Goal: Answer question/provide support: Share knowledge or assist other users

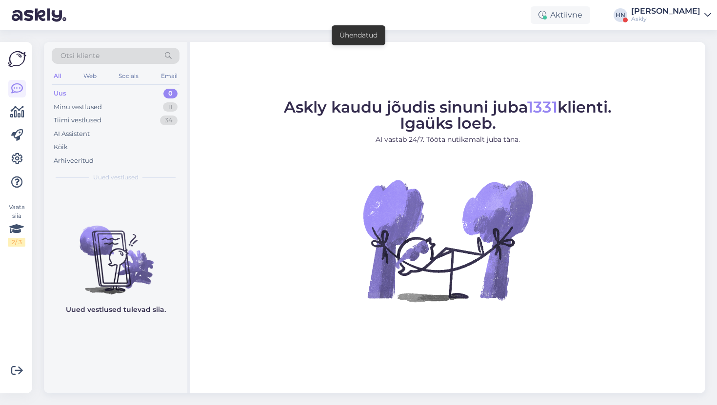
click at [136, 99] on div "Uus 0" at bounding box center [116, 94] width 128 height 14
click at [136, 103] on div "Minu vestlused 11" at bounding box center [116, 107] width 128 height 14
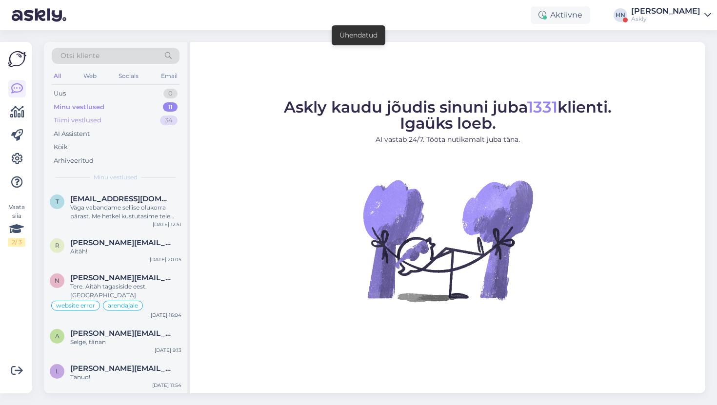
click at [131, 121] on div "Tiimi vestlused 34" at bounding box center [116, 121] width 128 height 14
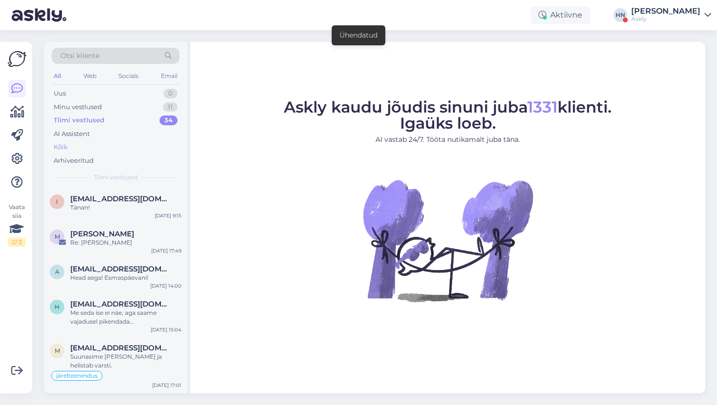
click at [128, 141] on div "Kõik" at bounding box center [116, 147] width 128 height 14
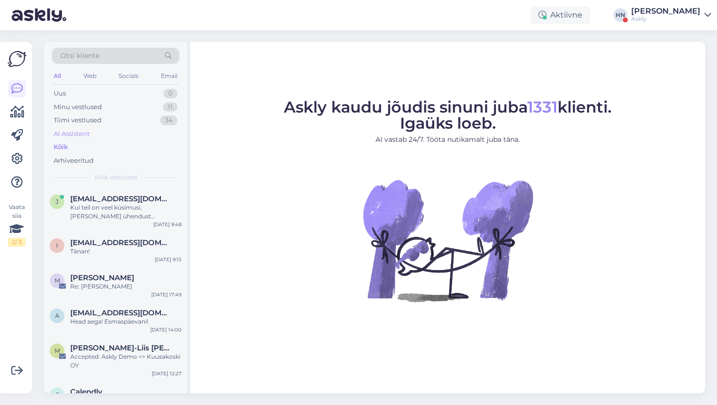
click at [128, 138] on div "AI Assistent" at bounding box center [116, 134] width 128 height 14
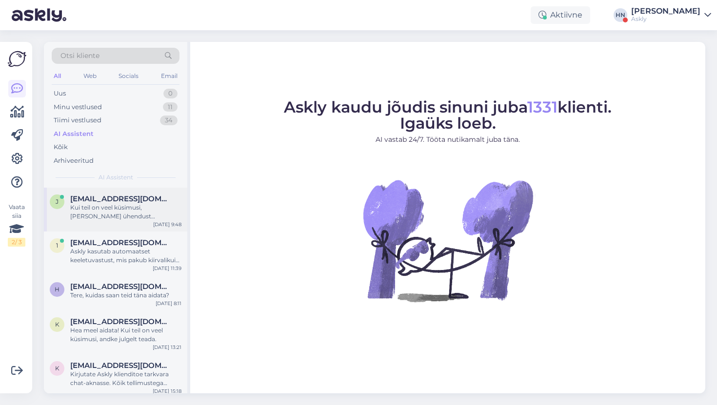
click at [121, 207] on div "Kui teil on veel küsimusi, [PERSON_NAME] ühendust [PERSON_NAME]." at bounding box center [125, 212] width 111 height 18
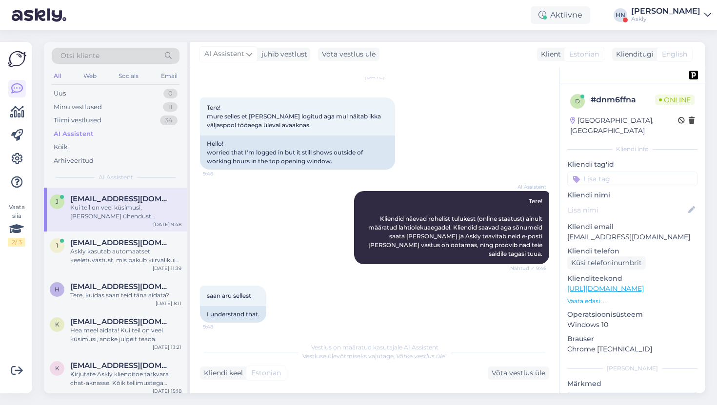
scroll to position [145, 0]
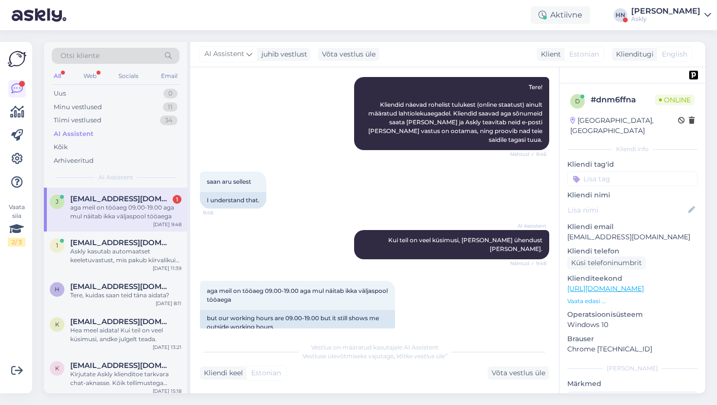
click at [357, 161] on div "saan aru sellest 9:48 I understand that." at bounding box center [374, 190] width 349 height 59
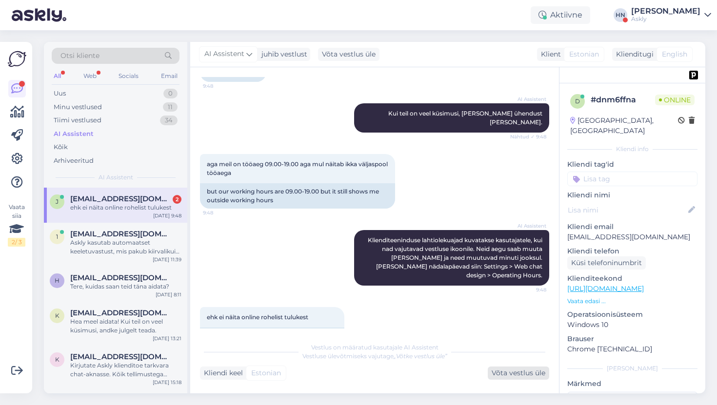
scroll to position [332, 0]
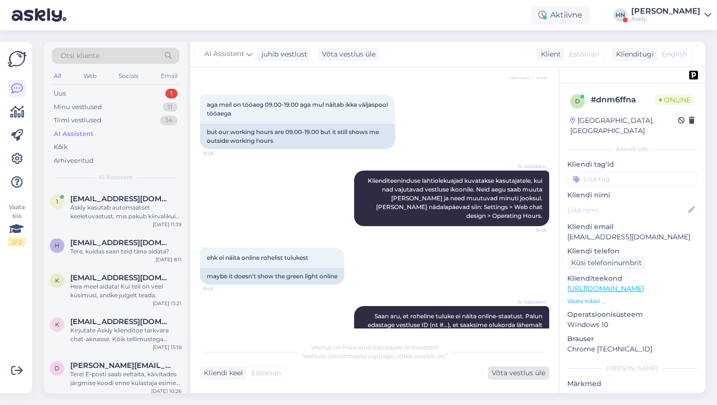
click at [493, 369] on div "Võta vestlus üle" at bounding box center [518, 373] width 61 height 13
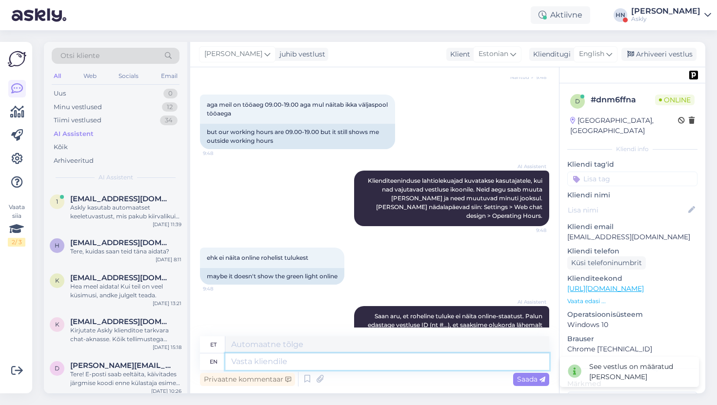
click at [481, 369] on textarea at bounding box center [387, 362] width 324 height 17
type textarea "T"
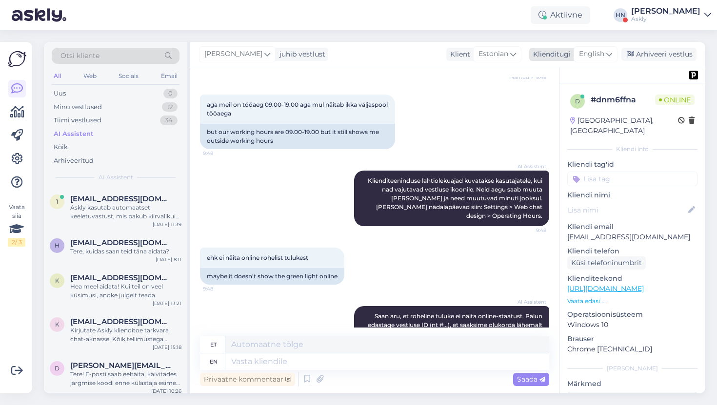
click at [579, 59] on span "English" at bounding box center [591, 54] width 25 height 11
type input "est"
click at [564, 90] on link "Estonian" at bounding box center [573, 98] width 107 height 16
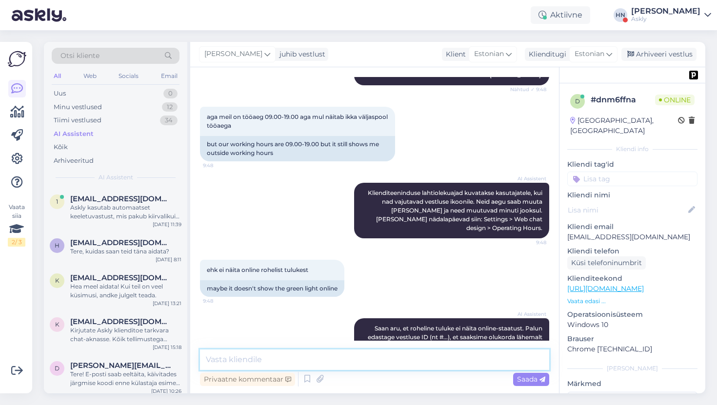
click at [347, 356] on textarea at bounding box center [374, 360] width 349 height 20
click at [295, 359] on textarea "Tundub et hetkel teie graafik on kolmapäev" at bounding box center [374, 360] width 349 height 20
type textarea "Tundub et hetkel teie tööajad on kolmapäeva välistanud"
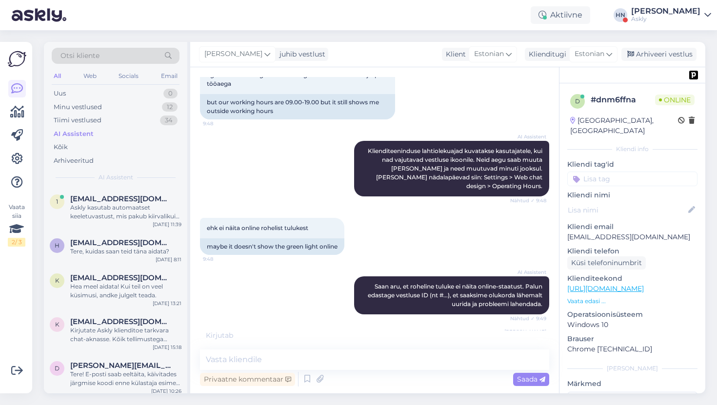
click at [480, 32] on div "Otsi kliente All Web Socials Email Uus 0 Minu vestlused 12 Tiimi vestlused 34 A…" at bounding box center [377, 217] width 679 height 375
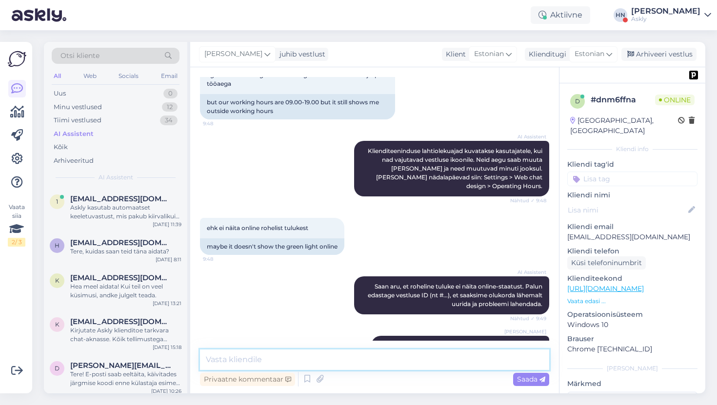
click at [282, 361] on textarea at bounding box center [374, 360] width 349 height 20
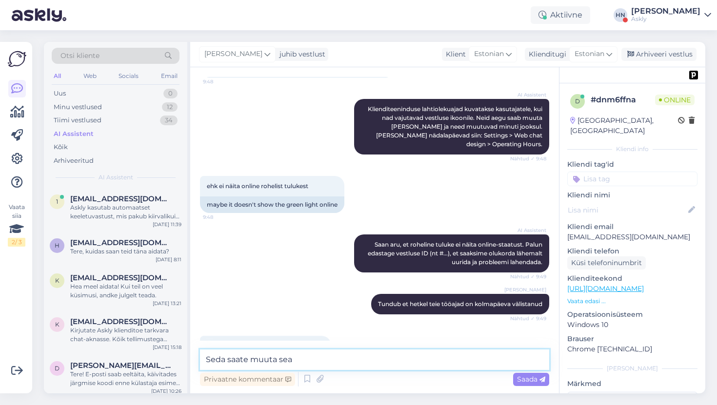
type textarea "Seda saate muuta sead"
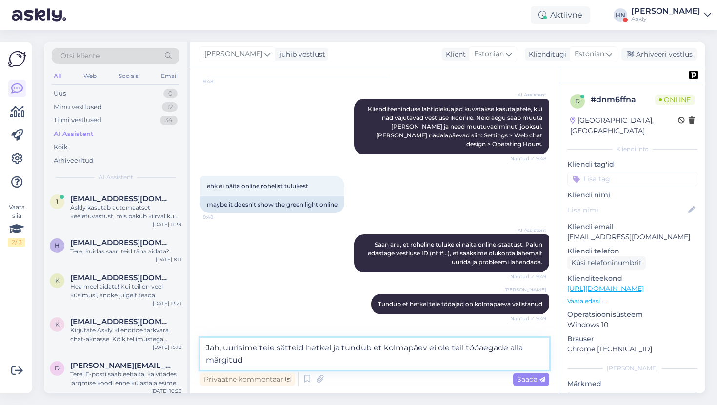
type textarea "Jah, uurisime teie sätteid hetkel ja tundub et kolmapäev ei ole teil tööaegade …"
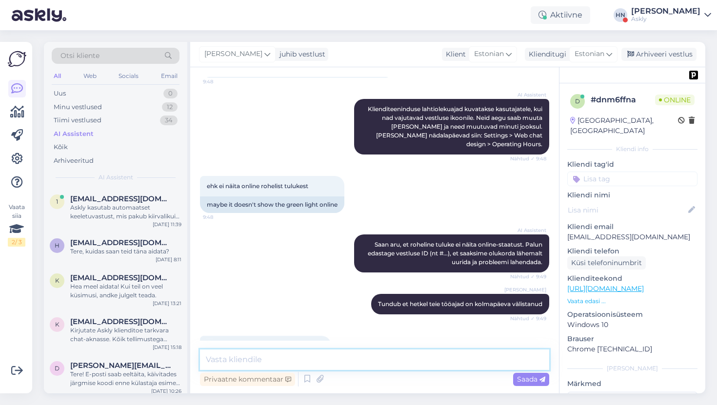
scroll to position [454, 0]
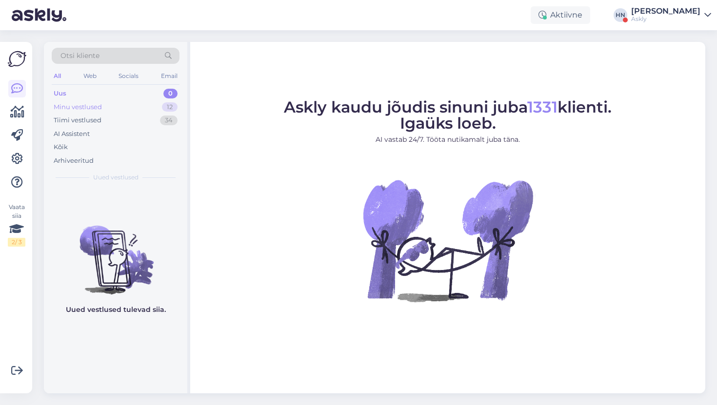
click at [113, 108] on div "Minu vestlused 12" at bounding box center [116, 107] width 128 height 14
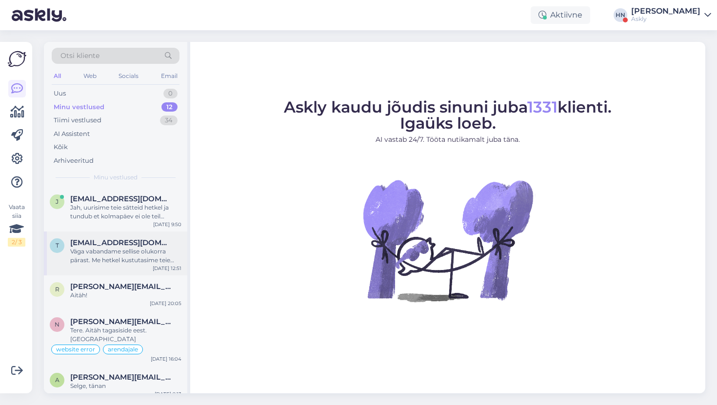
click at [96, 240] on span "[EMAIL_ADDRESS][DOMAIN_NAME]" at bounding box center [120, 242] width 101 height 9
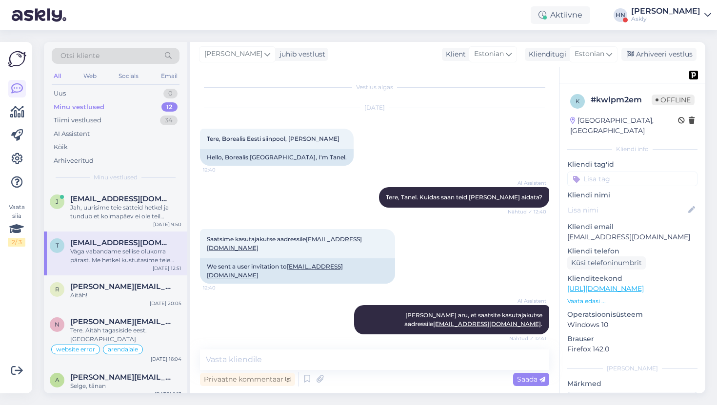
scroll to position [383, 0]
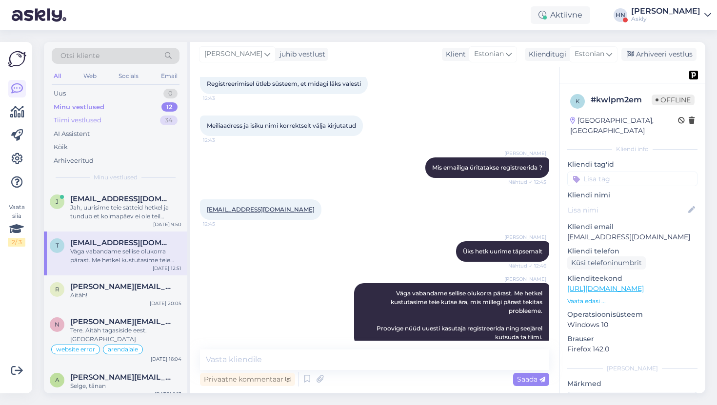
click at [118, 123] on div "Tiimi vestlused 34" at bounding box center [116, 121] width 128 height 14
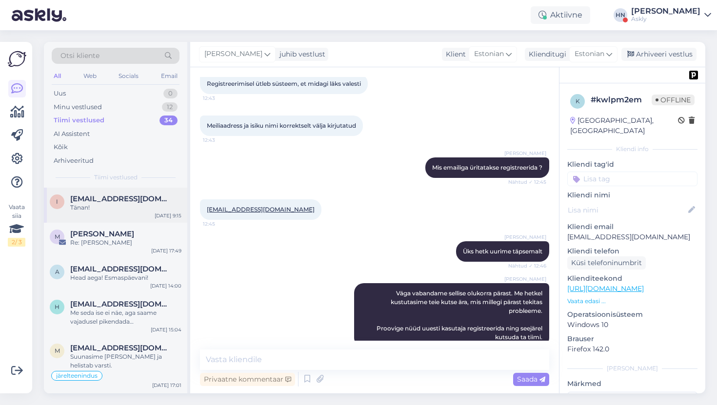
click at [101, 202] on span "info@teddystudio.ee" at bounding box center [120, 199] width 101 height 9
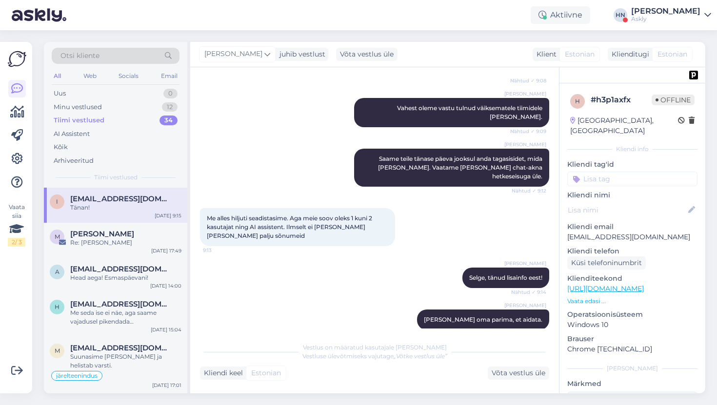
scroll to position [488, 0]
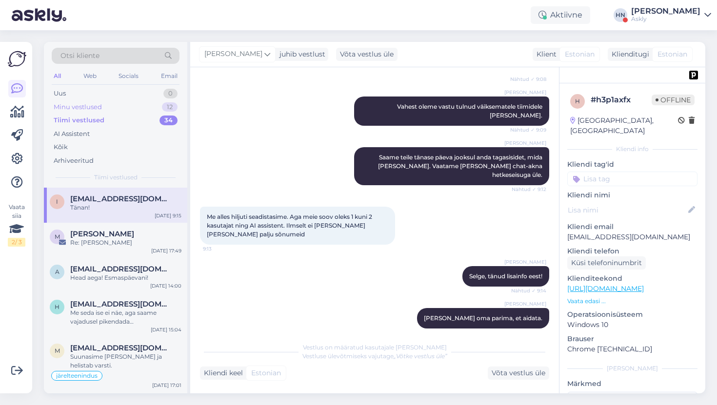
click at [75, 105] on div "Minu vestlused" at bounding box center [78, 107] width 48 height 10
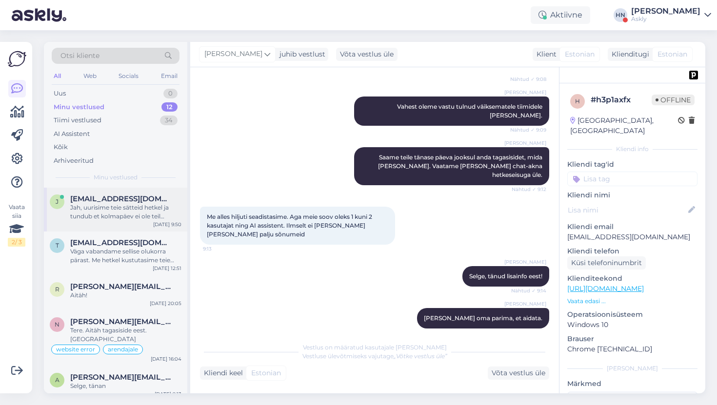
click at [83, 205] on div "Jah, uurisime teie sätteid hetkel ja tundub et kolmapäev ei ole teil tööaegade …" at bounding box center [125, 212] width 111 height 18
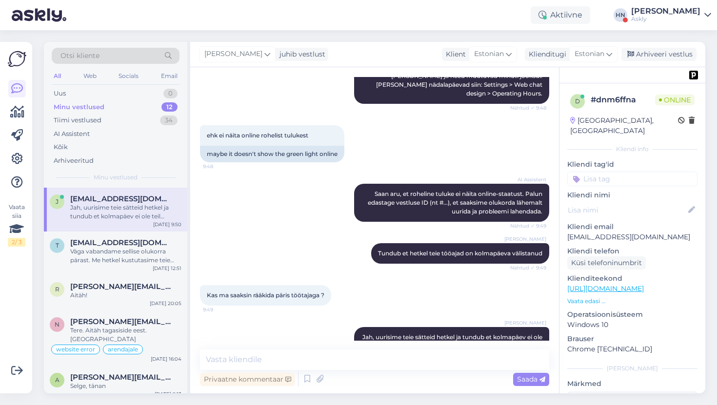
scroll to position [505, 0]
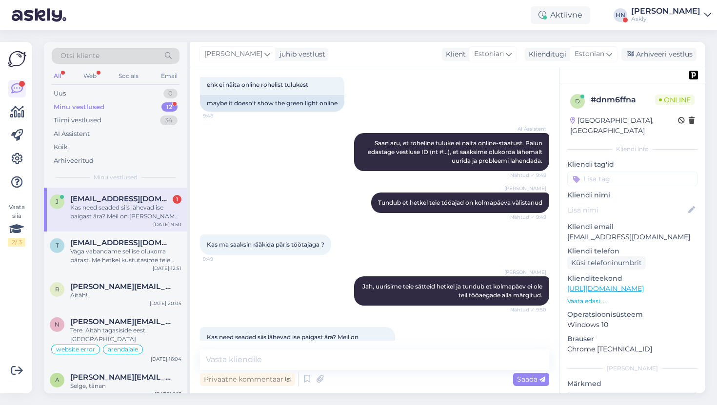
click at [279, 334] on span "Kas need seaded siis lähevad ise paigast ära? Meil on [PERSON_NAME] seadistatud…" at bounding box center [283, 342] width 153 height 16
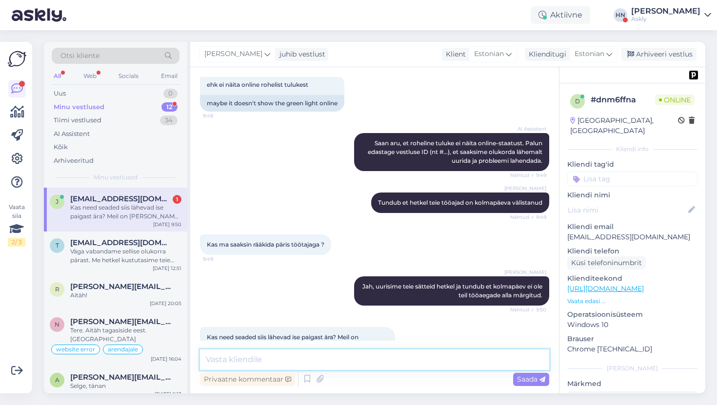
click at [295, 354] on textarea at bounding box center [374, 360] width 349 height 20
click at [294, 356] on textarea "Ei ise need ei muutu" at bounding box center [374, 360] width 349 height 20
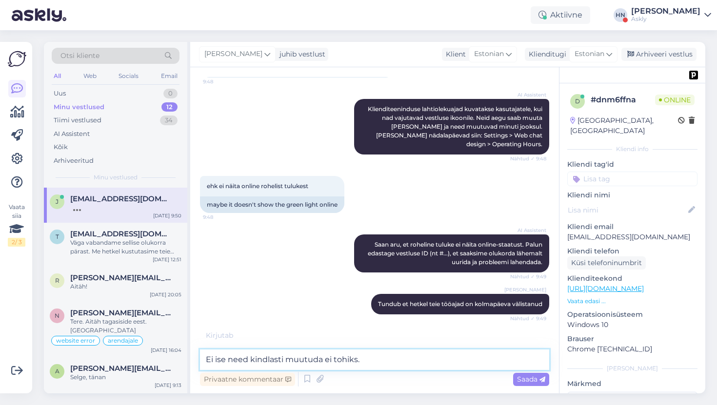
scroll to position [394, 0]
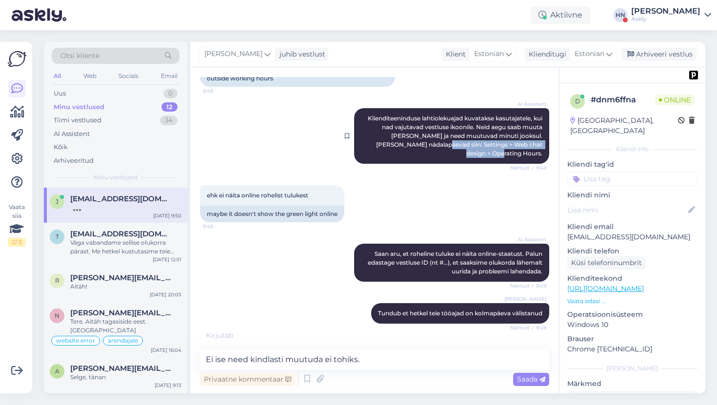
drag, startPoint x: 406, startPoint y: 127, endPoint x: 547, endPoint y: 127, distance: 141.4
click at [547, 127] on div "AI Assistent Klienditeeninduse lahtiolekuajad kuvatakse kasutajatele, kui nad v…" at bounding box center [451, 136] width 195 height 56
click at [539, 126] on span "Klienditeeninduse lahtiolekuajad kuvatakse kasutajatele, kui nad vajutavad vest…" at bounding box center [456, 136] width 176 height 42
drag, startPoint x: 540, startPoint y: 126, endPoint x: 409, endPoint y: 129, distance: 131.2
click at [409, 129] on span "Klienditeeninduse lahtiolekuajad kuvatakse kasutajatele, kui nad vajutavad vest…" at bounding box center [456, 136] width 176 height 42
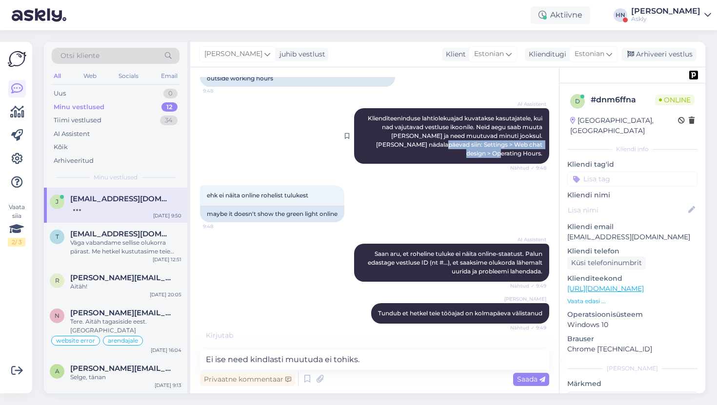
click at [400, 128] on div "AI Assistent Klienditeeninduse lahtiolekuajad kuvatakse kasutajatele, kui nad v…" at bounding box center [451, 136] width 195 height 56
copy span "Settings > Web chat design > Operating Hours"
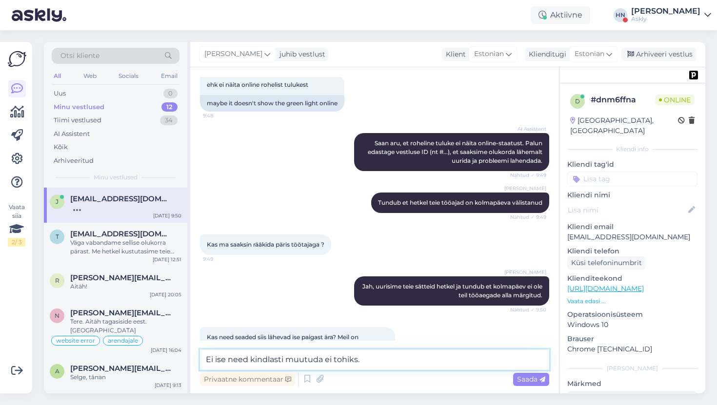
click at [371, 357] on textarea "Ei ise need kindlasti muutuda ei tohiks." at bounding box center [374, 360] width 349 height 20
paste textarea "Settings > Web chat design > Operating Hours"
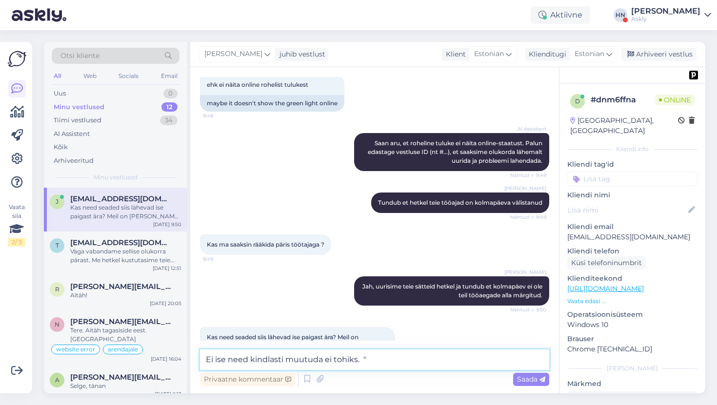
paste textarea "Settings > Web chat design > Operating Hours"
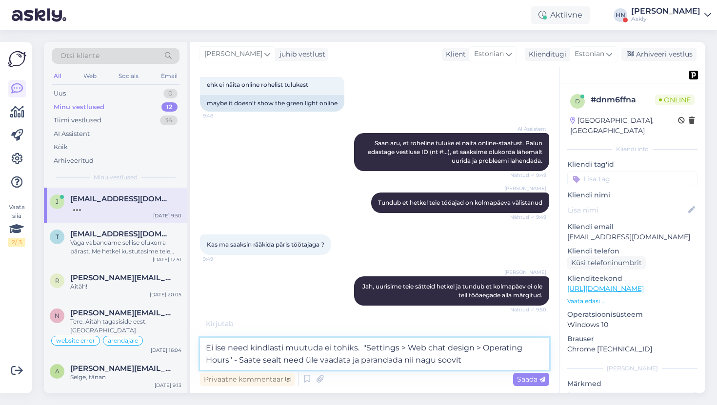
type textarea "Ei ise need kindlasti muutuda ei tohiks. "Settings > Web chat design > Operatin…"
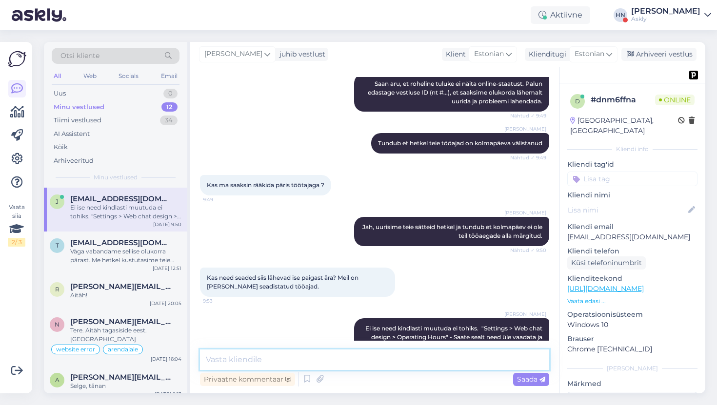
scroll to position [615, 0]
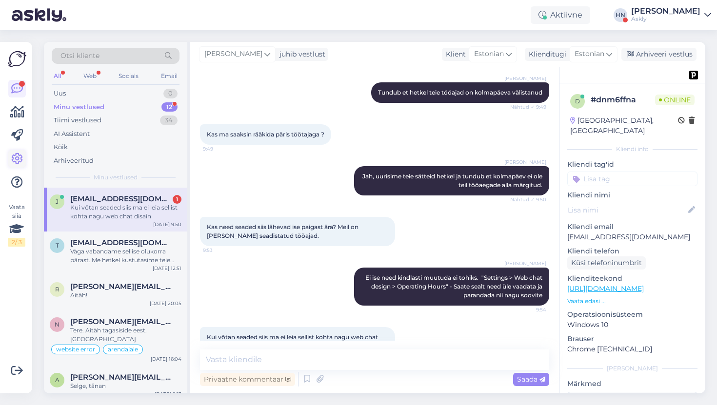
click at [13, 161] on icon at bounding box center [17, 159] width 12 height 12
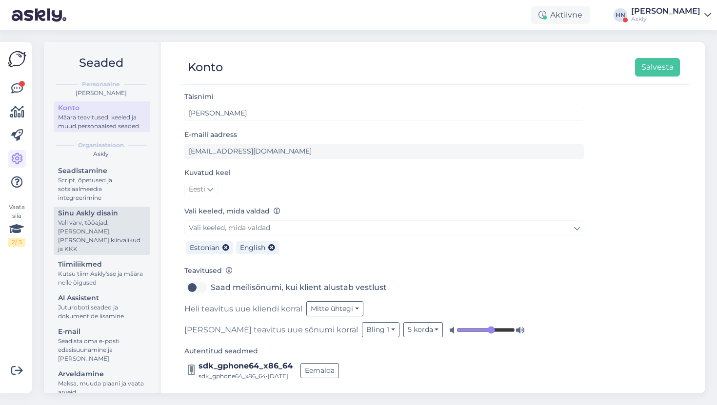
click at [88, 217] on div "Sinu Askly disain" at bounding box center [102, 213] width 88 height 10
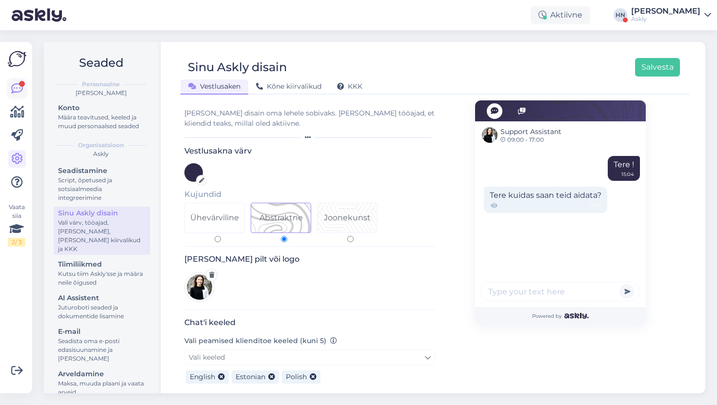
click at [14, 89] on icon at bounding box center [17, 89] width 12 height 12
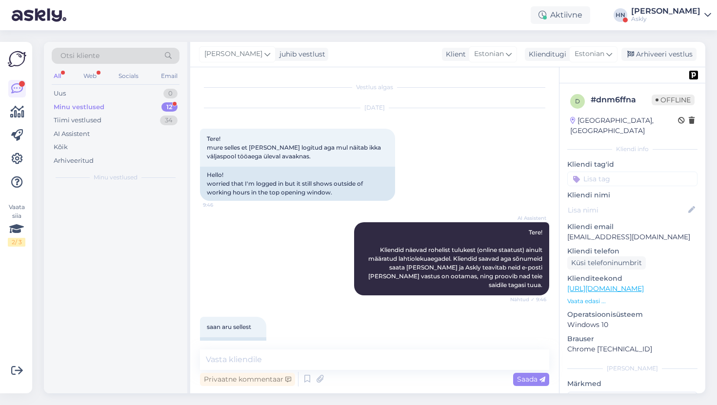
scroll to position [615, 0]
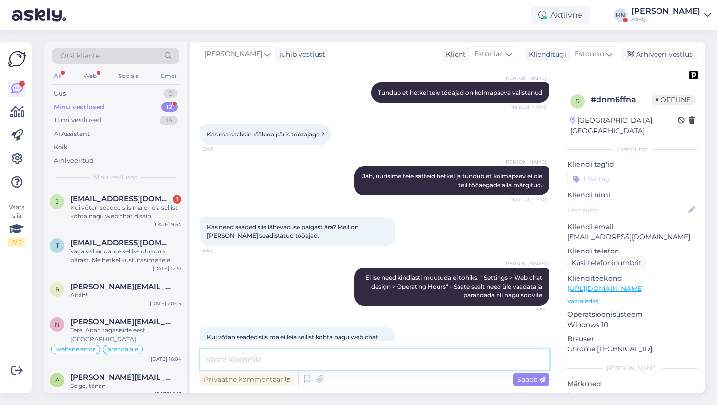
click at [224, 356] on textarea at bounding box center [374, 360] width 349 height 20
type textarea ""Sinu Askly disain""
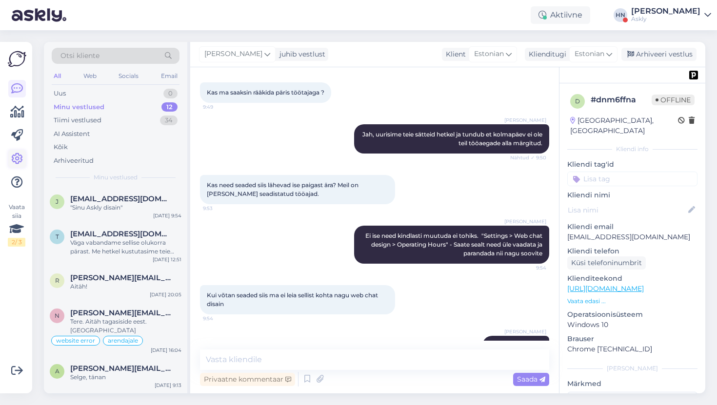
click at [19, 157] on icon at bounding box center [17, 159] width 12 height 12
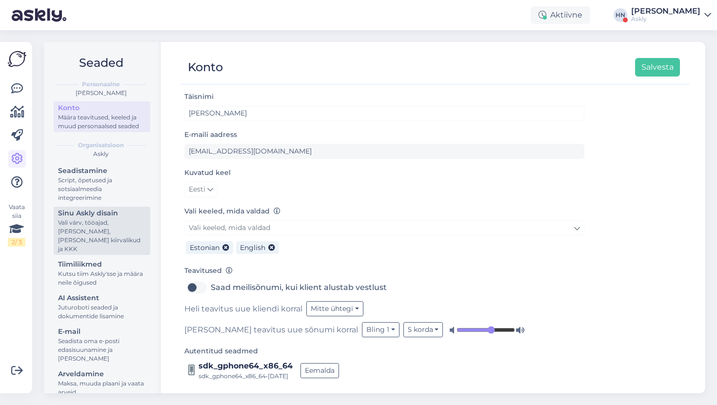
click at [105, 230] on div "Vali värv, tööajad, lisa meilivorm, kõne kiirvalikud ja KKK" at bounding box center [102, 235] width 88 height 35
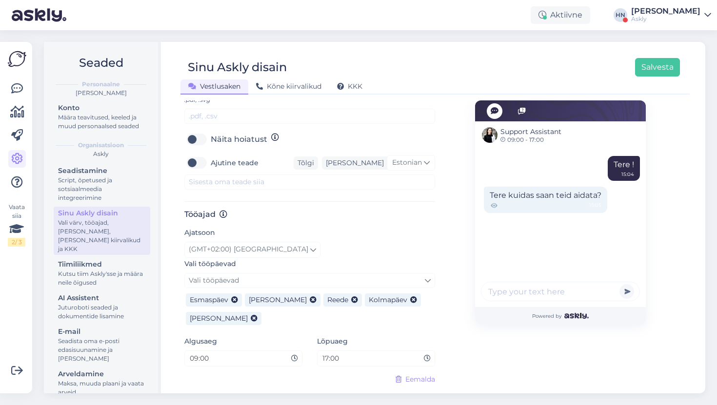
scroll to position [468, 0]
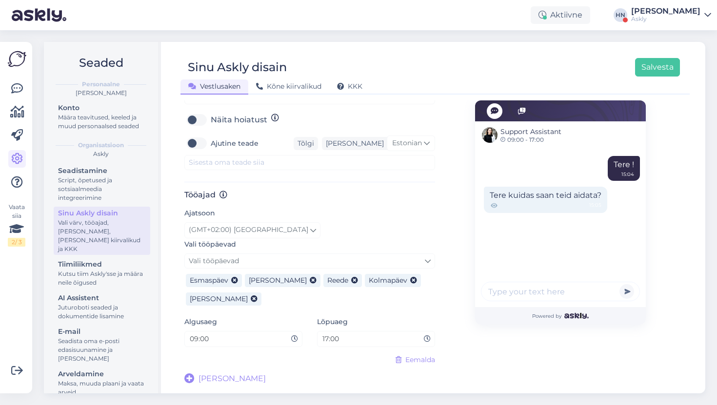
click at [196, 193] on h3 "Tööajad" at bounding box center [309, 194] width 251 height 9
copy h3 "Tööajad"
click at [18, 85] on icon at bounding box center [17, 89] width 12 height 12
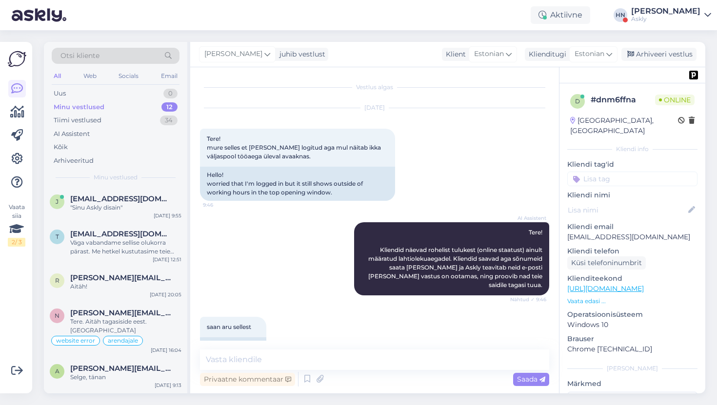
scroll to position [657, 0]
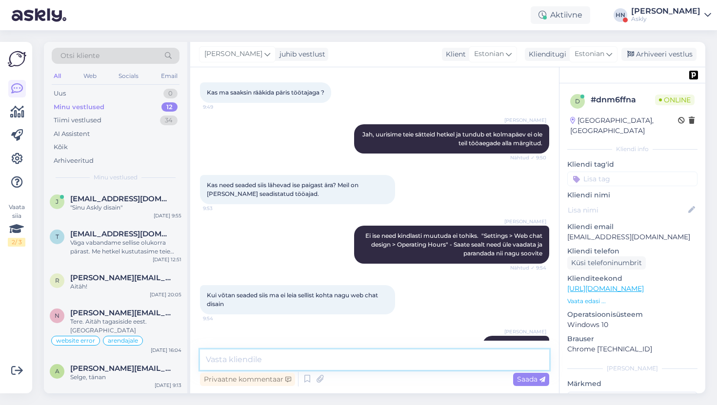
click at [315, 364] on textarea at bounding box center [374, 360] width 349 height 20
type textarea "J"
paste textarea "Tööajad"
type textarea "Ja siis "Tööajad" kõige all"
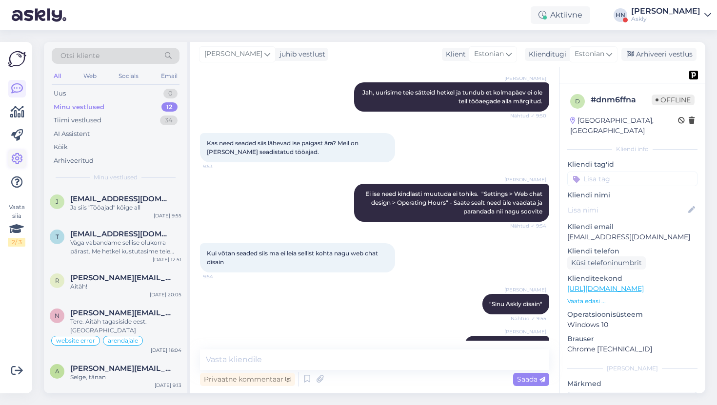
click at [9, 156] on link at bounding box center [17, 159] width 18 height 18
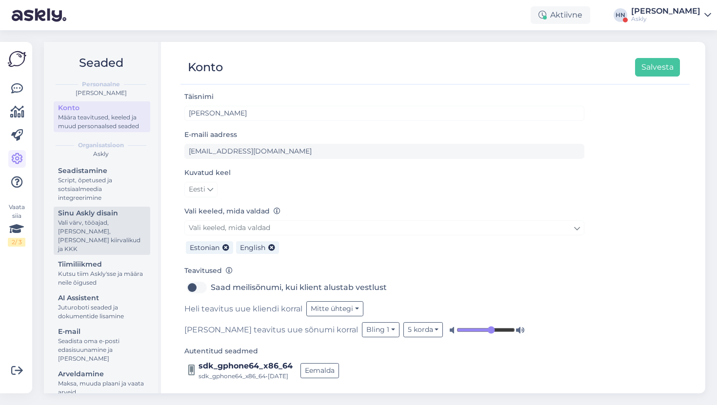
click at [80, 217] on div "Sinu Askly disain" at bounding box center [102, 213] width 88 height 10
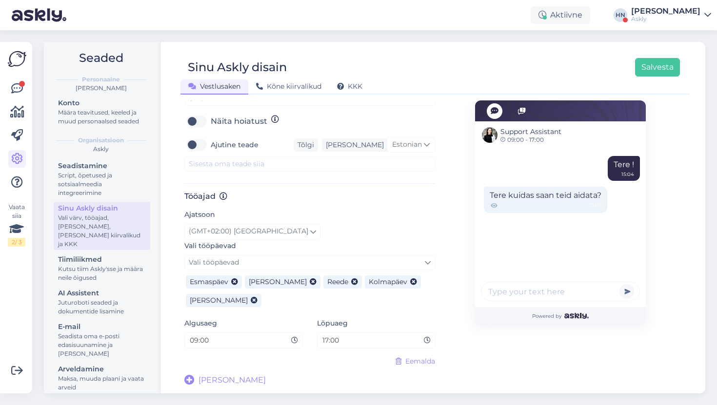
scroll to position [468, 0]
click at [21, 87] on icon at bounding box center [17, 89] width 12 height 12
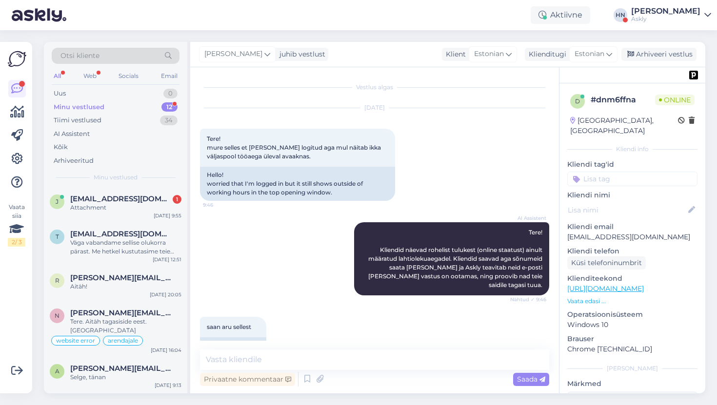
scroll to position [667, 0]
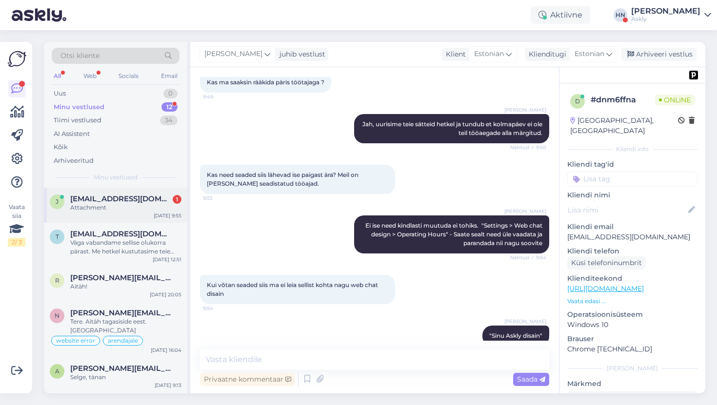
click at [90, 199] on span "[EMAIL_ADDRESS][DOMAIN_NAME]" at bounding box center [120, 199] width 101 height 9
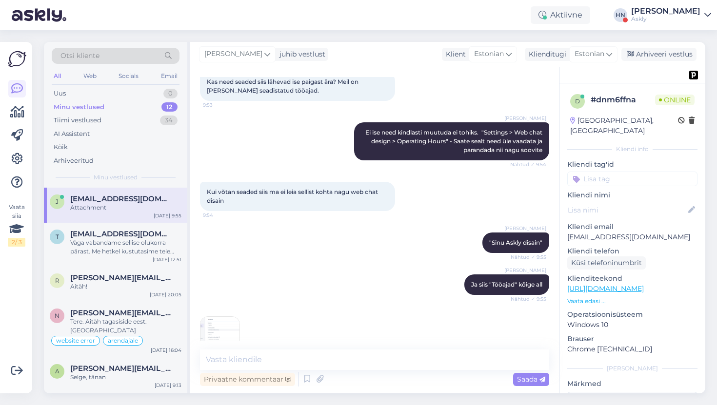
click at [226, 319] on img at bounding box center [219, 336] width 39 height 39
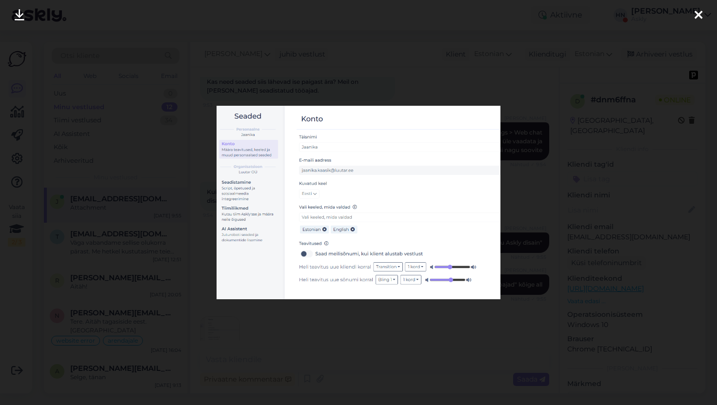
click at [181, 242] on div at bounding box center [358, 202] width 717 height 405
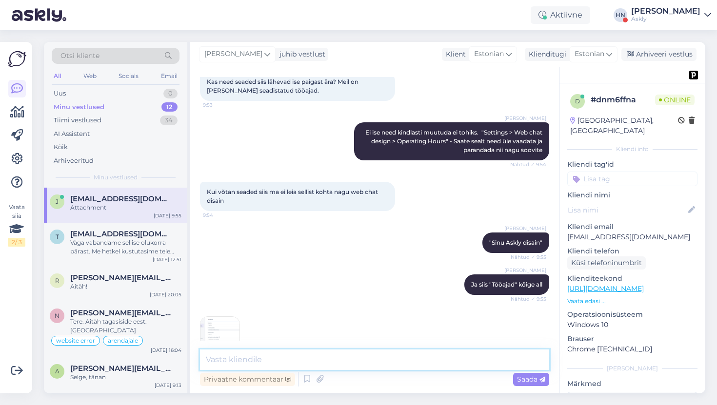
click at [251, 356] on textarea at bounding box center [374, 360] width 349 height 20
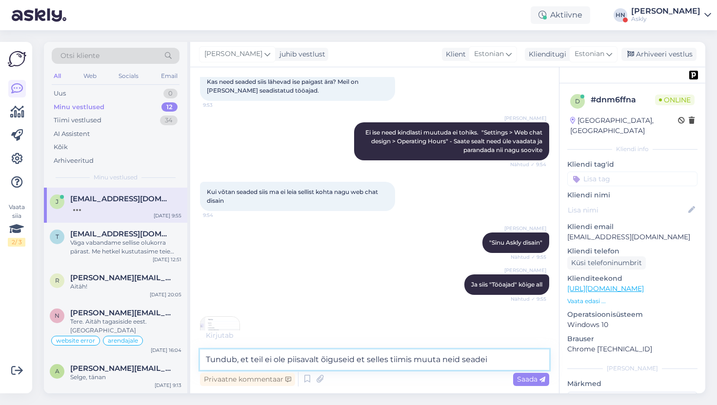
type textarea "Tundub, et teil ei ole piisavalt õiguseid et selles tiimis muuta neid seadeid"
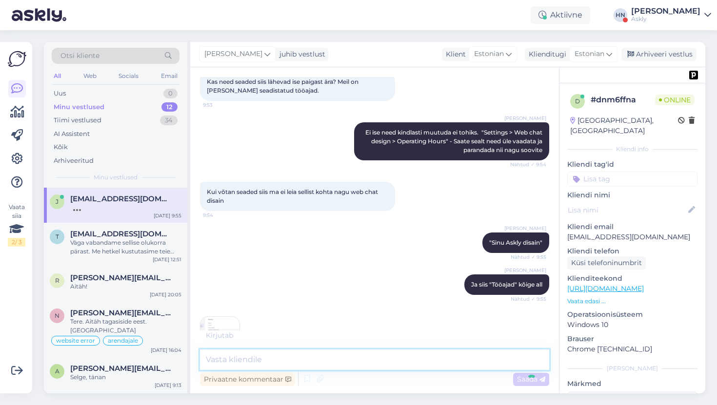
scroll to position [811, 0]
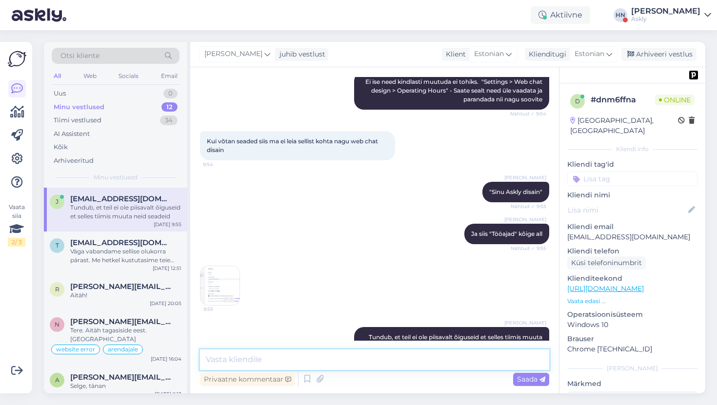
click at [234, 352] on textarea at bounding box center [374, 360] width 349 height 20
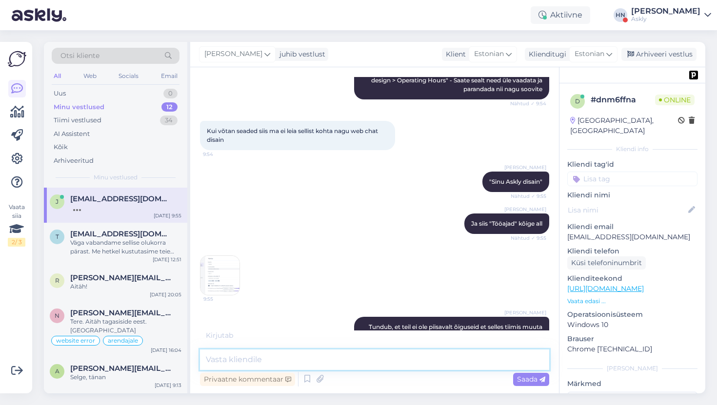
type textarea "S"
type textarea "n"
type textarea "Neid seadeid saavad muuta Admin ja Owner õigustega tiimi liikmed"
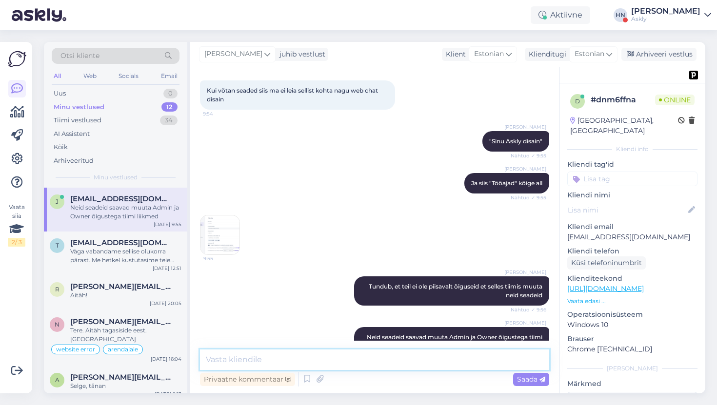
scroll to position [872, 0]
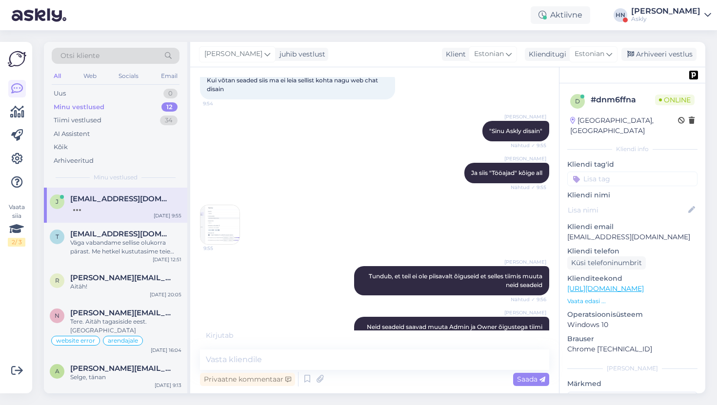
click at [223, 205] on img at bounding box center [219, 224] width 39 height 39
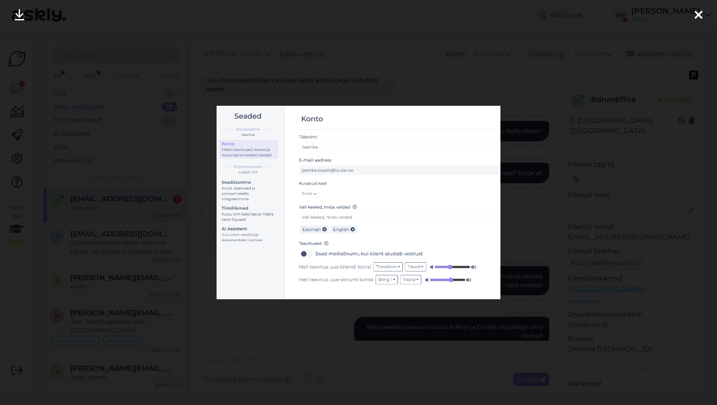
scroll to position [904, 0]
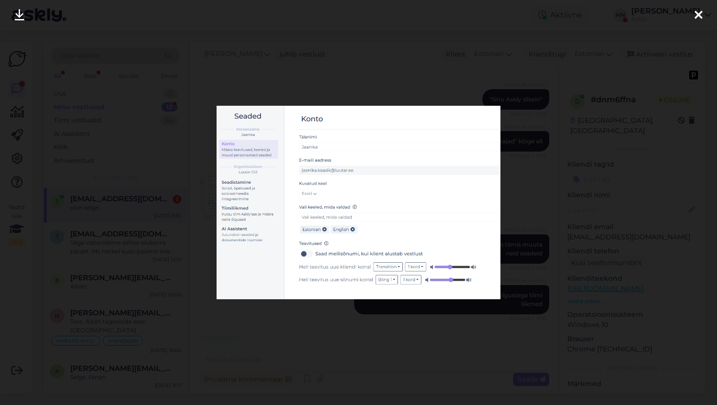
click at [204, 207] on div at bounding box center [358, 202] width 717 height 405
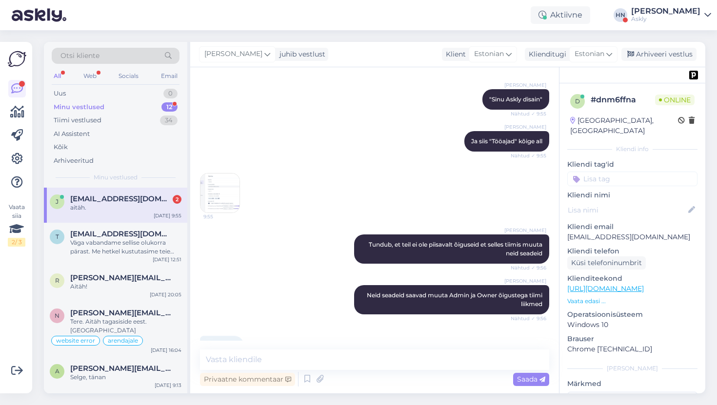
scroll to position [946, 0]
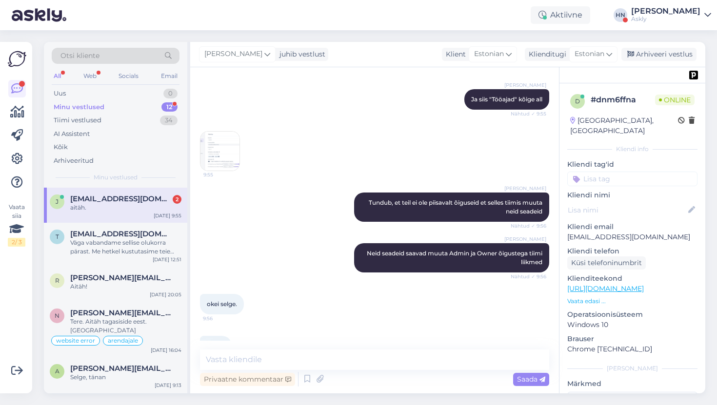
click at [259, 347] on div "Vestlus algas Sep 3 2025 Tere! mure selles et olen sisse logitud aga mul näitab…" at bounding box center [374, 230] width 369 height 326
click at [146, 218] on div "j jaanika.kaasik@luutar.ee 2 aitäh. Sep 3 9:55" at bounding box center [115, 205] width 143 height 35
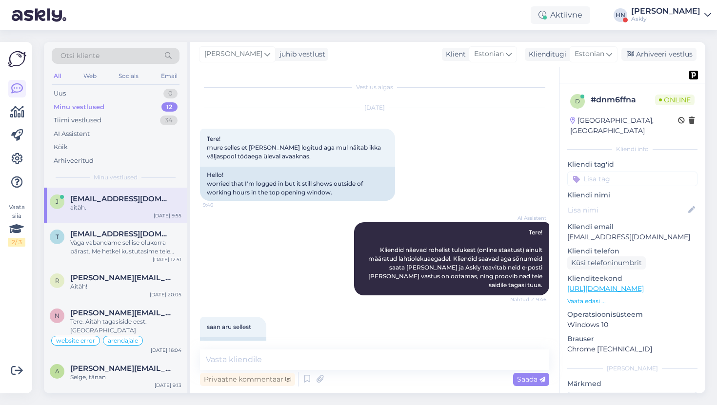
click at [146, 216] on div "j jaanika.kaasik@luutar.ee aitäh. Sep 3 9:55" at bounding box center [115, 205] width 143 height 35
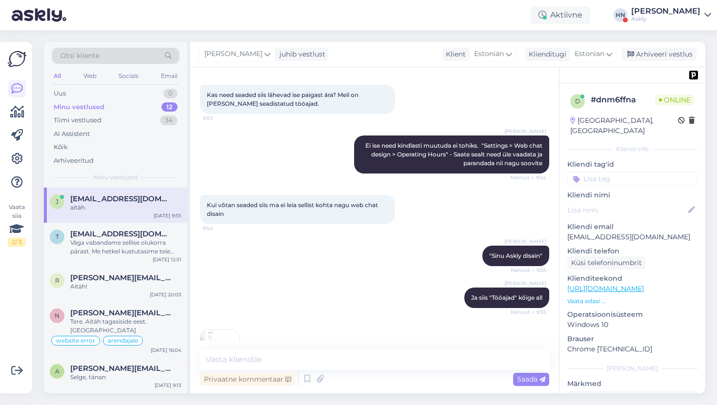
scroll to position [946, 0]
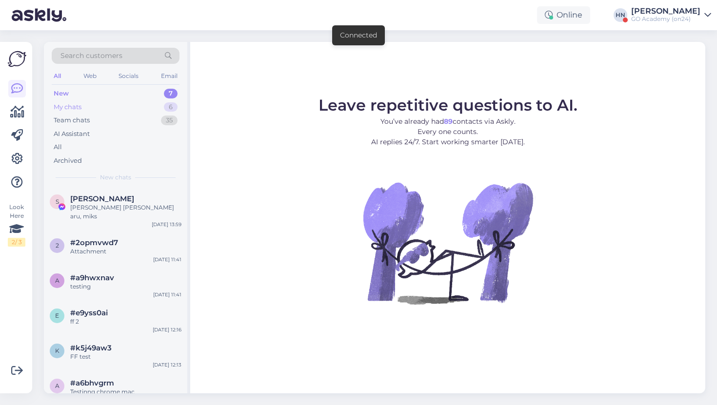
click at [144, 101] on div "My chats 6" at bounding box center [116, 107] width 128 height 14
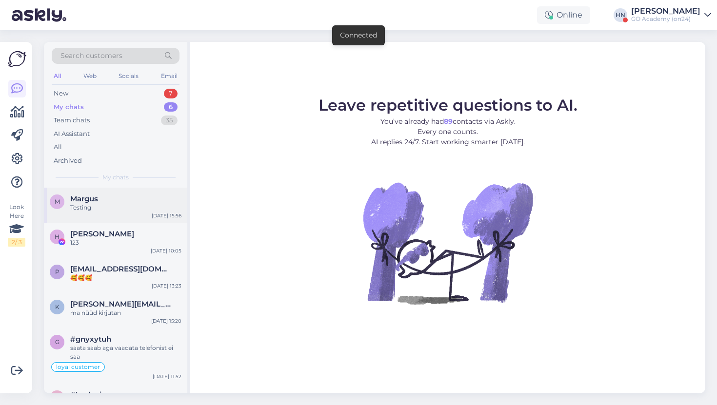
click at [134, 201] on div "Margus" at bounding box center [125, 199] width 111 height 9
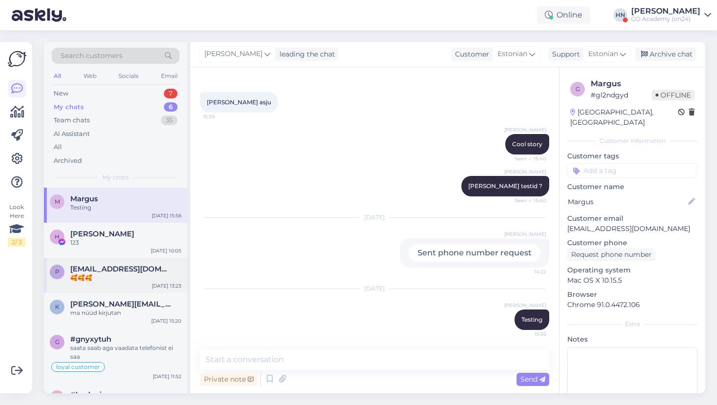
click at [107, 282] on div "🥰🥰🥰" at bounding box center [125, 278] width 111 height 9
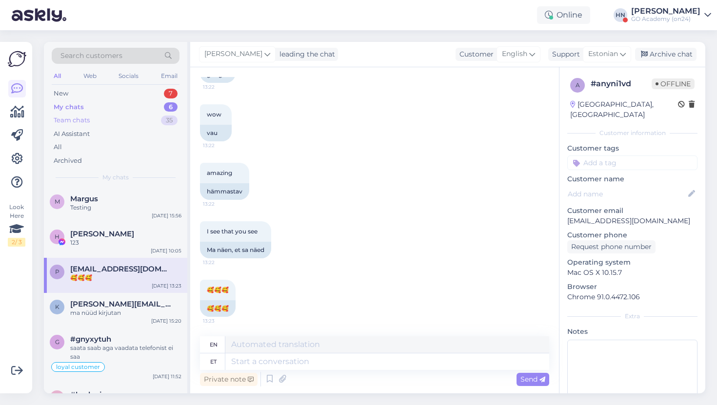
click at [153, 125] on div "Team chats 35" at bounding box center [116, 121] width 128 height 14
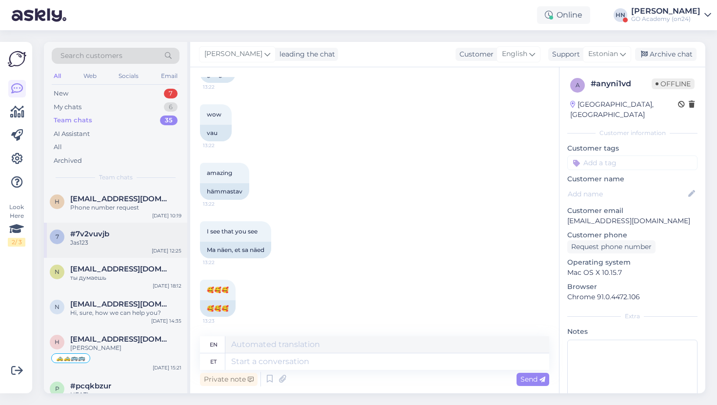
click at [132, 236] on div "#7v2vuvjb" at bounding box center [125, 234] width 111 height 9
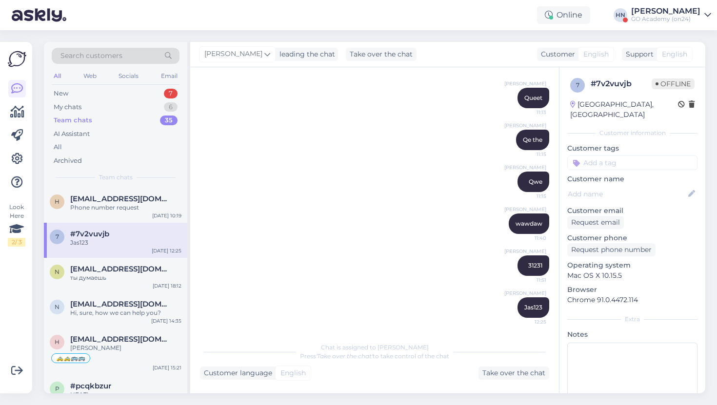
click at [666, 14] on div "[PERSON_NAME]" at bounding box center [665, 11] width 69 height 8
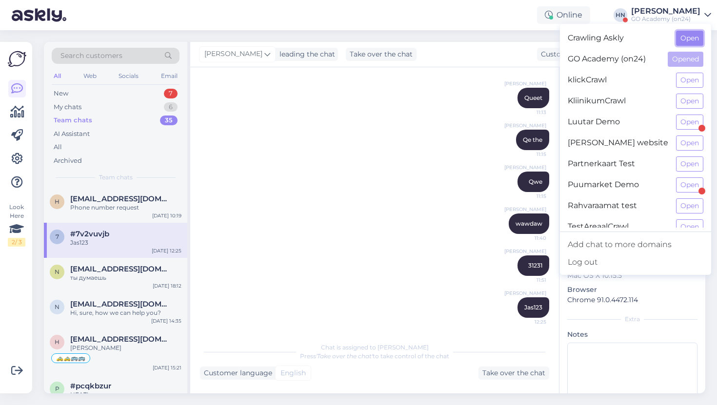
click at [691, 43] on button "Open" at bounding box center [689, 38] width 27 height 15
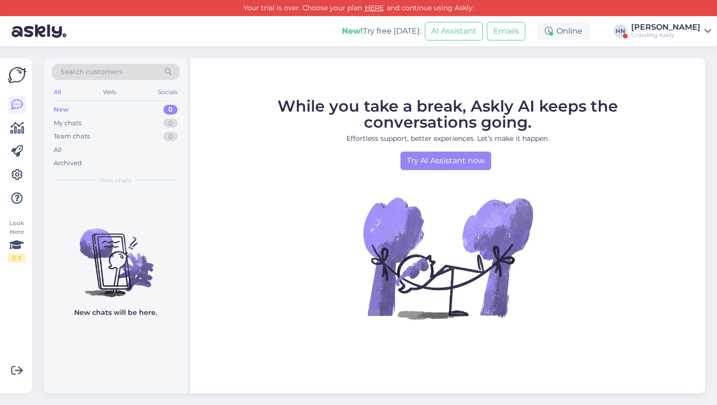
click at [657, 27] on div "[PERSON_NAME]" at bounding box center [665, 27] width 69 height 8
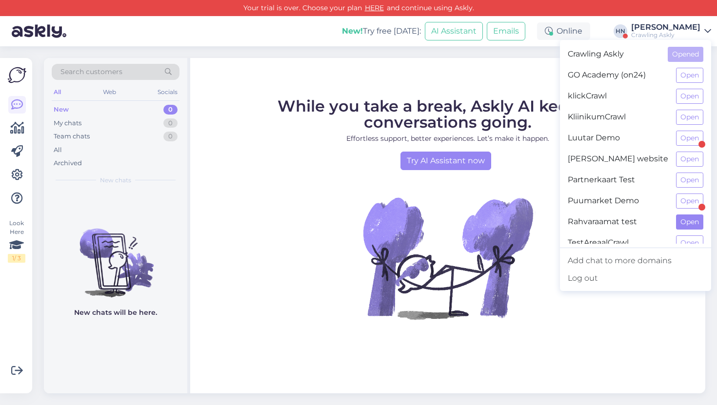
scroll to position [10, 0]
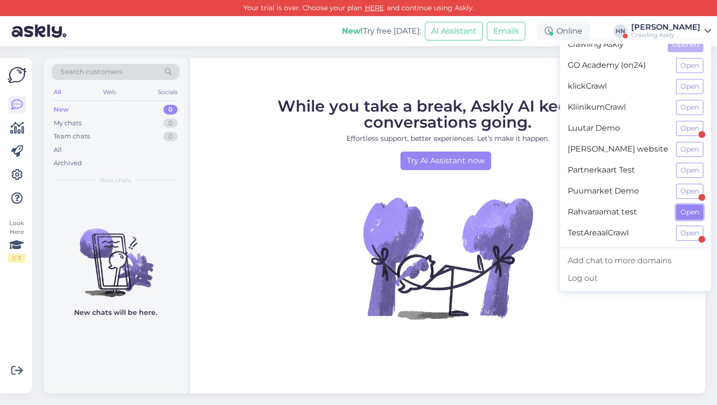
click at [694, 218] on button "Open" at bounding box center [689, 212] width 27 height 15
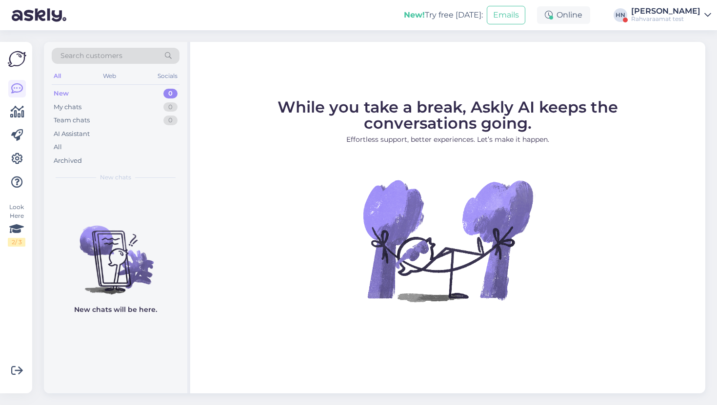
click at [650, 23] on div "New! Try free today: Emails Online HN Hans Niinemäe Rahvaraamat test" at bounding box center [358, 15] width 717 height 30
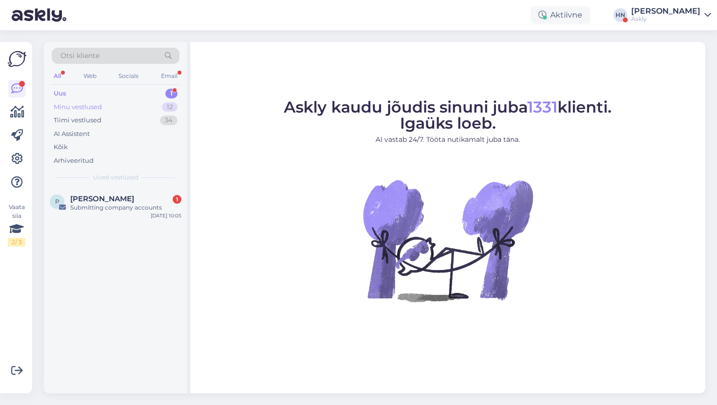
click at [160, 106] on div "Minu vestlused 12" at bounding box center [116, 107] width 128 height 14
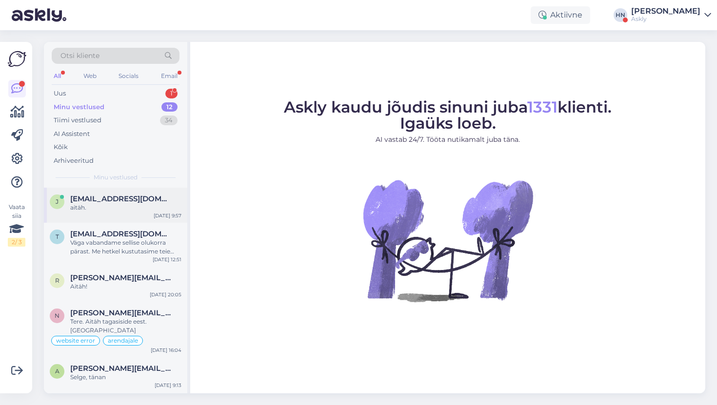
click at [134, 213] on div "j [EMAIL_ADDRESS][DOMAIN_NAME] aitäh. [DATE] 9:57" at bounding box center [115, 205] width 143 height 35
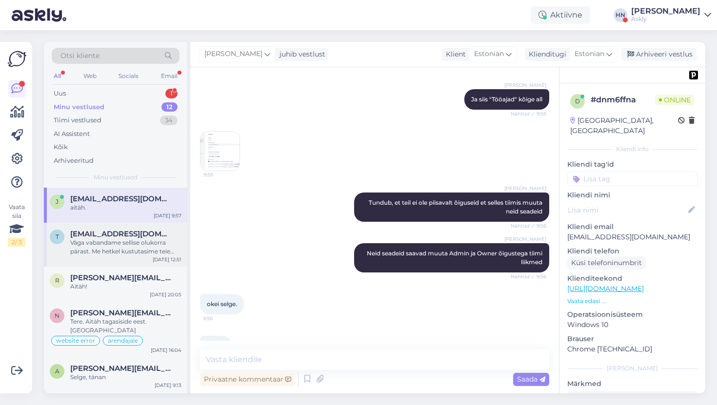
click at [125, 233] on span "[EMAIL_ADDRESS][DOMAIN_NAME]" at bounding box center [120, 234] width 101 height 9
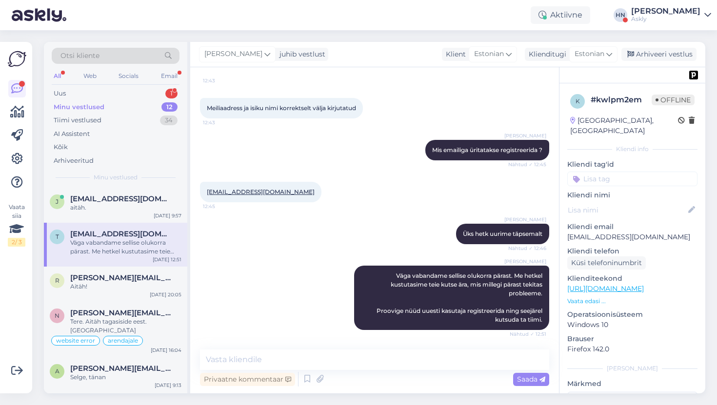
scroll to position [383, 0]
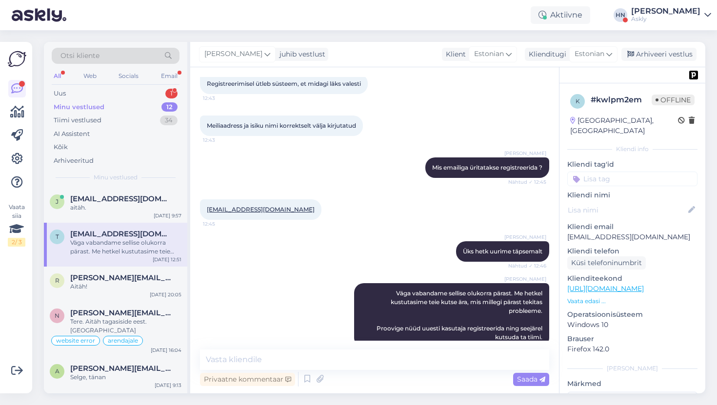
click at [117, 258] on div "t [EMAIL_ADDRESS][DOMAIN_NAME] Väga vabandame sellise olukorra pärast. Me hetke…" at bounding box center [115, 245] width 143 height 44
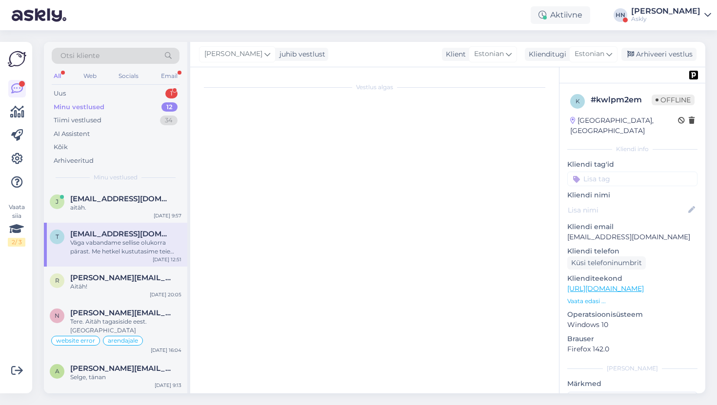
scroll to position [0, 0]
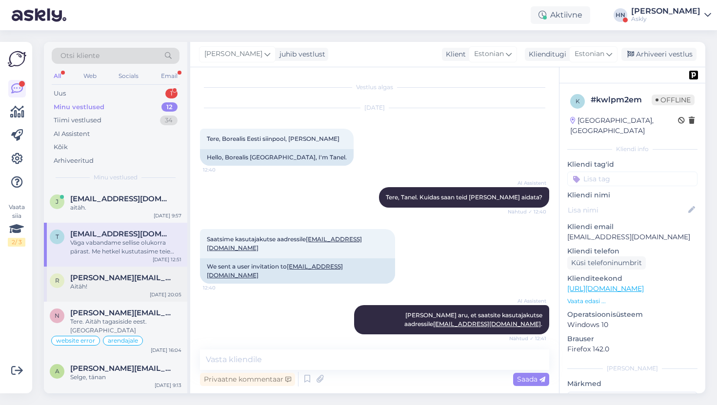
click at [116, 274] on span "[PERSON_NAME][EMAIL_ADDRESS][DOMAIN_NAME]" at bounding box center [120, 278] width 101 height 9
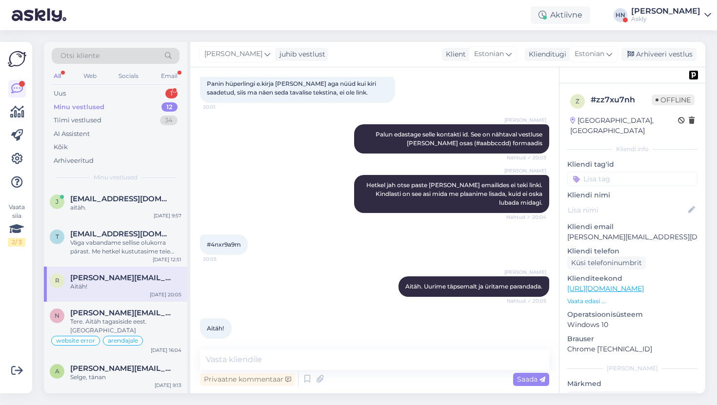
click at [587, 297] on p "Vaata edasi ..." at bounding box center [632, 301] width 130 height 9
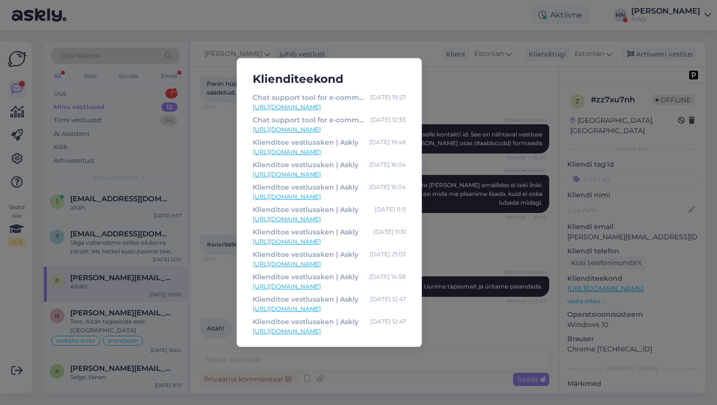
click at [482, 158] on div "Klienditeekond Chat support tool for e-commerce growth | Askly [DATE] 19:27 [UR…" at bounding box center [358, 202] width 717 height 405
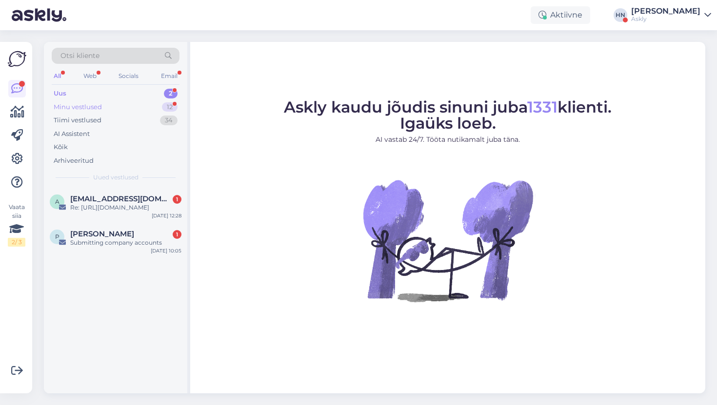
click at [151, 106] on div "Minu vestlused 12" at bounding box center [116, 107] width 128 height 14
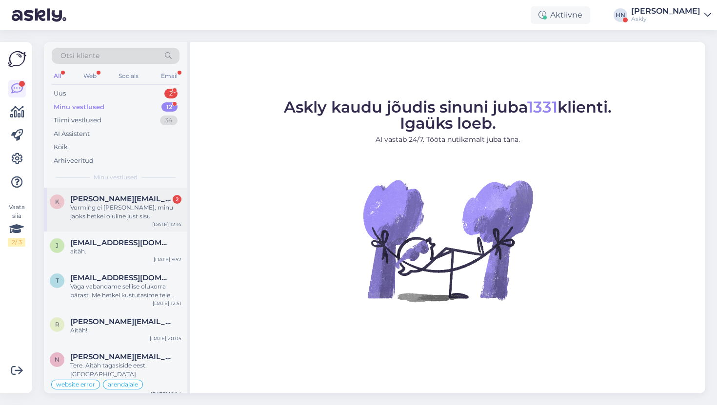
click at [135, 204] on div "Vorming ei [PERSON_NAME], minu jaoks hetkel oluline just sisu" at bounding box center [125, 212] width 111 height 18
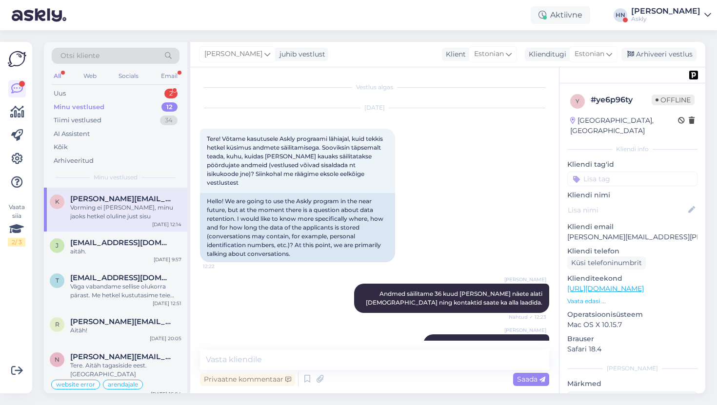
scroll to position [960, 0]
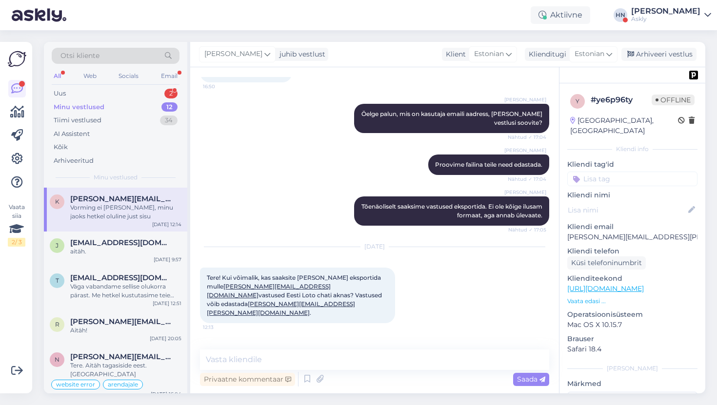
click at [238, 237] on div "[DATE] Tere! Kui võimalik, kas saaksite [PERSON_NAME] eksportida mulle [EMAIL_A…" at bounding box center [374, 286] width 349 height 98
drag, startPoint x: 657, startPoint y: 226, endPoint x: 559, endPoint y: 227, distance: 97.5
click at [559, 227] on div "y # ye6p96ty Offline [GEOGRAPHIC_DATA], [GEOGRAPHIC_DATA] info Kliendi tag'id K…" at bounding box center [632, 288] width 146 height 411
copy p "[PERSON_NAME][EMAIL_ADDRESS][PERSON_NAME][DOMAIN_NAME]"
click at [299, 200] on div "Sandra Roosna Tõenäoliselt saaksime vastused eksportida. Ei ole kõige ilusam fo…" at bounding box center [374, 211] width 349 height 51
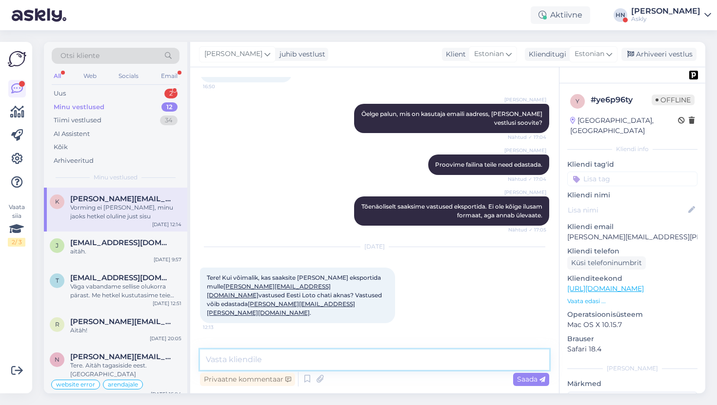
click at [325, 364] on textarea at bounding box center [374, 360] width 349 height 20
click at [300, 361] on textarea "Tere, edastasime teile meilile väljavõtte." at bounding box center [374, 360] width 349 height 20
paste textarea "meilile"
type textarea "Tere, edastasime väljavõtte meilile."
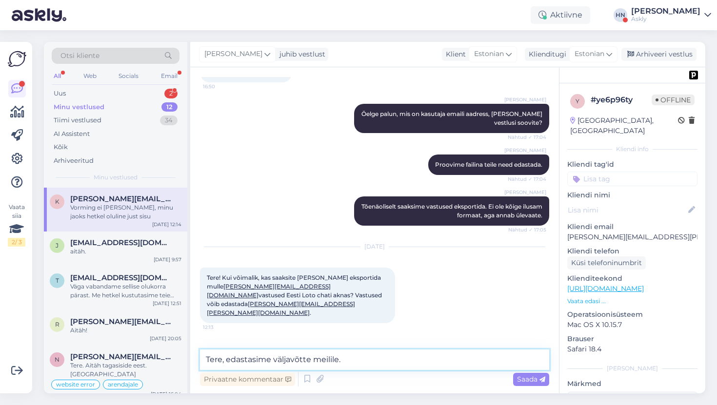
click at [446, 359] on textarea "Tere, edastasime väljavõtte meilile." at bounding box center [374, 360] width 349 height 20
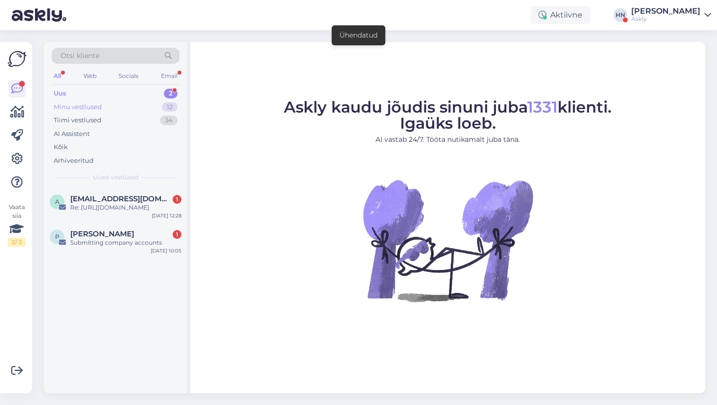
click at [158, 106] on div "Minu vestlused 12" at bounding box center [116, 107] width 128 height 14
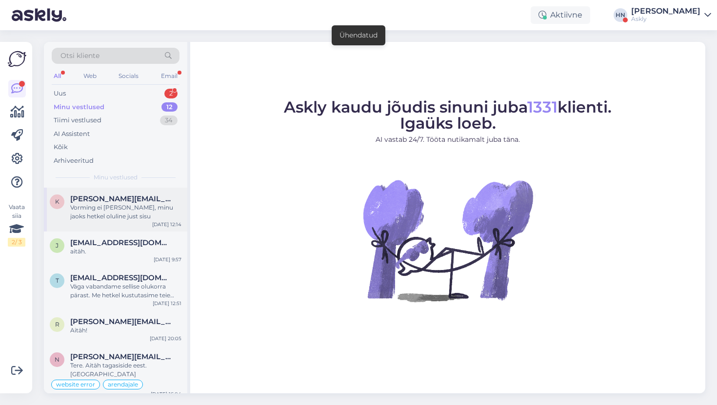
click at [117, 216] on div "Vorming ei [PERSON_NAME], minu jaoks hetkel oluline just sisu" at bounding box center [125, 212] width 111 height 18
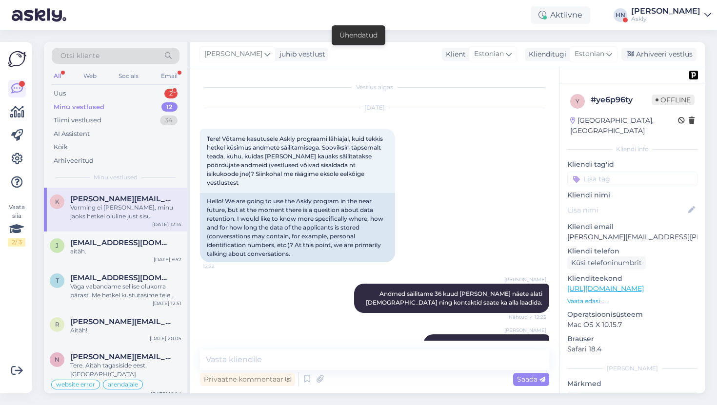
scroll to position [960, 0]
